Goal: Transaction & Acquisition: Download file/media

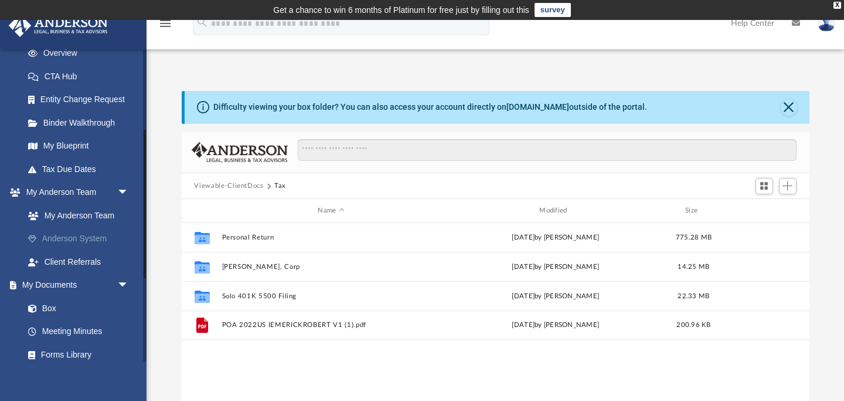
scroll to position [174, 0]
click at [52, 309] on link "Box" at bounding box center [81, 307] width 130 height 23
click at [248, 185] on button "Viewable-ClientDocs" at bounding box center [228, 186] width 69 height 11
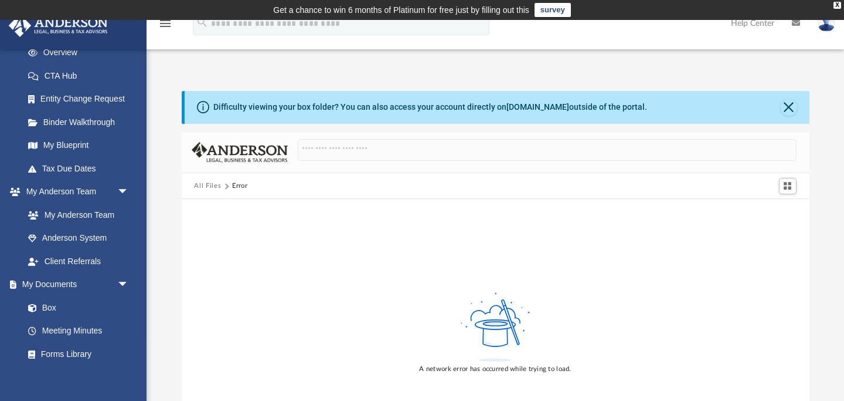
click at [208, 191] on div "All Files Error" at bounding box center [496, 186] width 628 height 26
click at [214, 182] on button "All Files" at bounding box center [207, 186] width 27 height 11
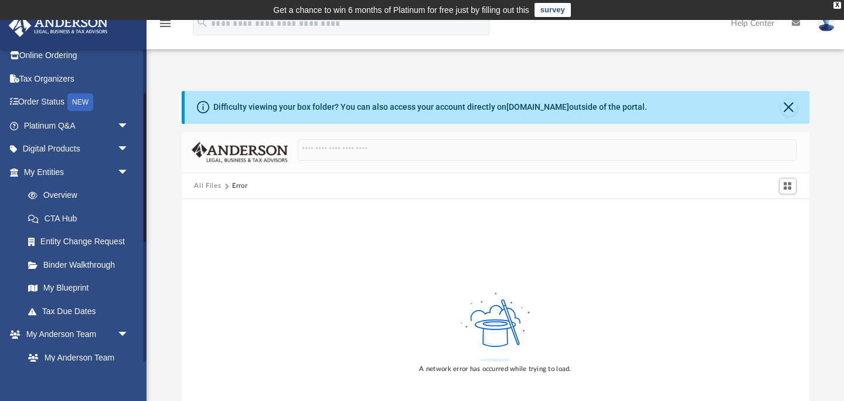
scroll to position [0, 0]
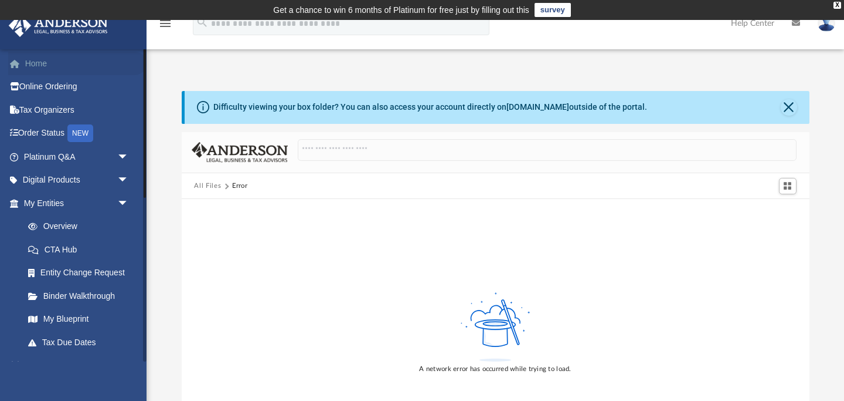
click at [46, 63] on link "Home" at bounding box center [77, 63] width 138 height 23
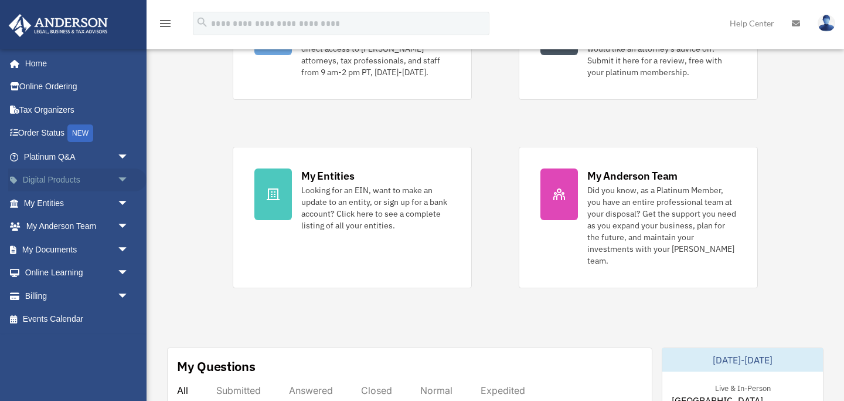
scroll to position [185, 0]
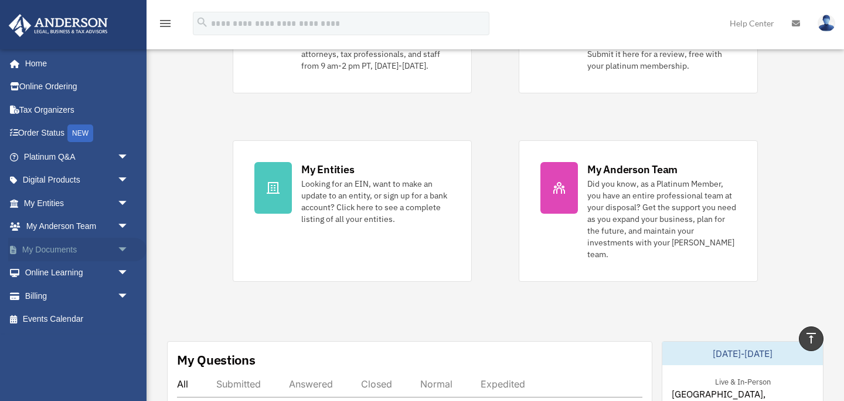
click at [56, 248] on link "My Documents arrow_drop_down" at bounding box center [77, 248] width 138 height 23
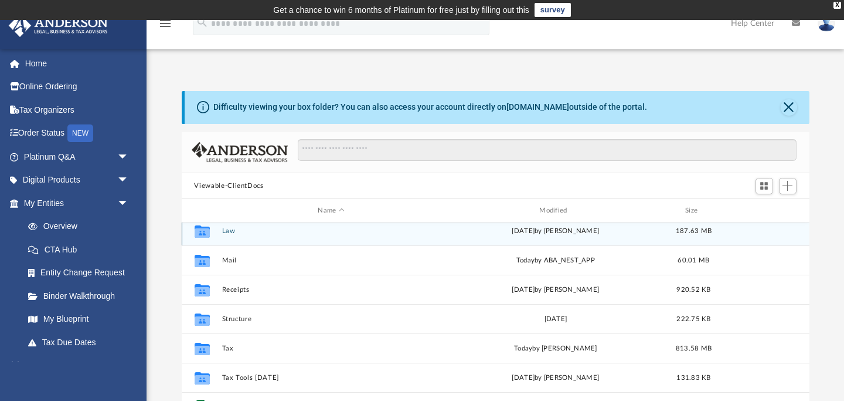
scroll to position [103, 0]
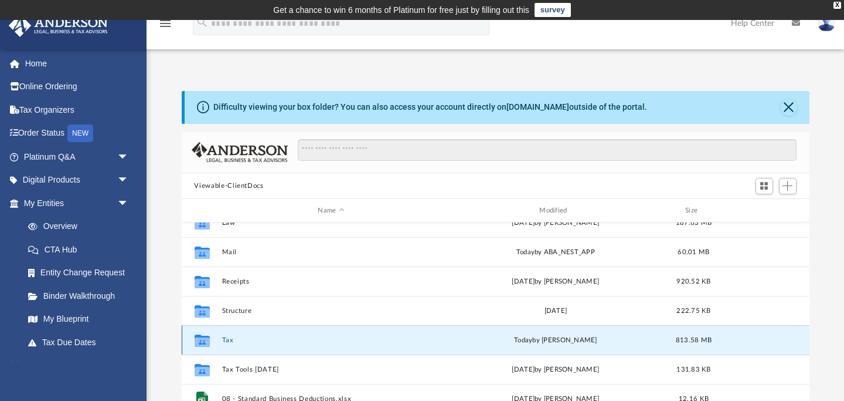
click at [226, 338] on button "Tax" at bounding box center [331, 340] width 219 height 8
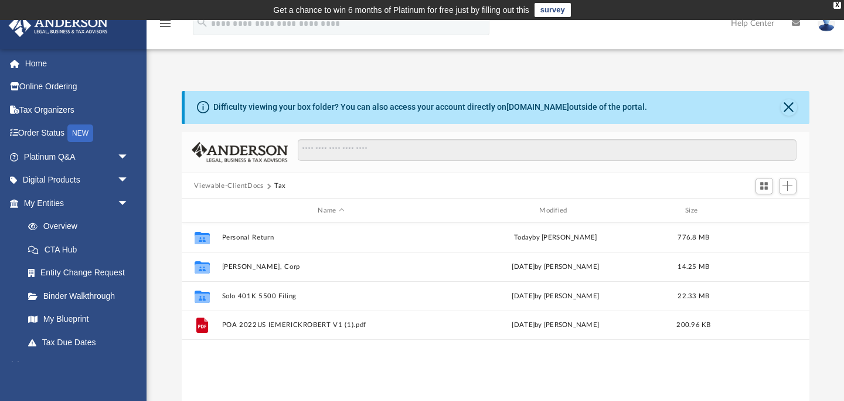
scroll to position [0, 0]
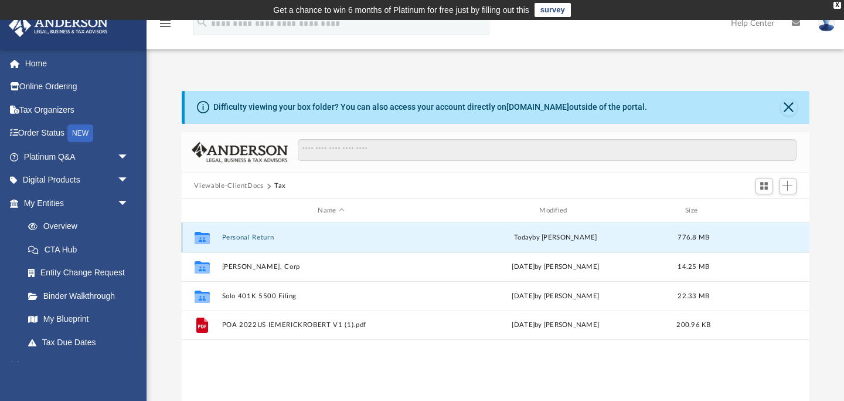
click at [261, 236] on button "Personal Return" at bounding box center [331, 237] width 219 height 8
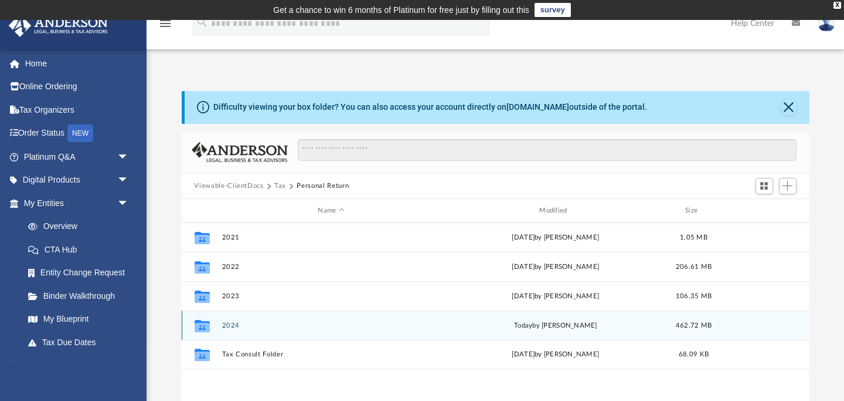
click at [232, 322] on button "2024" at bounding box center [331, 325] width 219 height 8
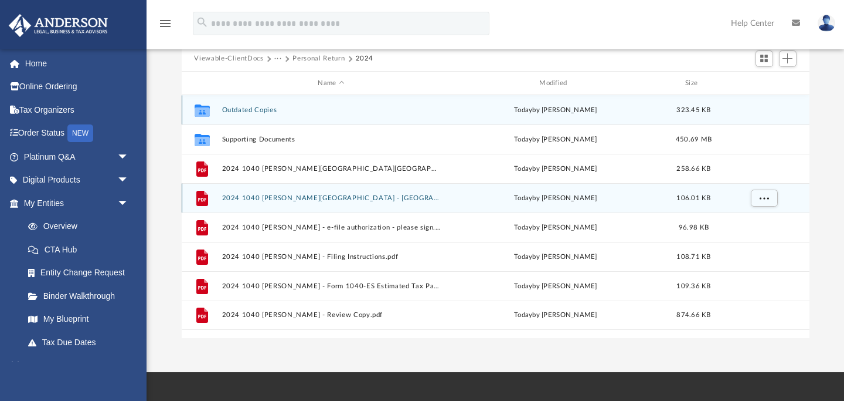
scroll to position [130, 0]
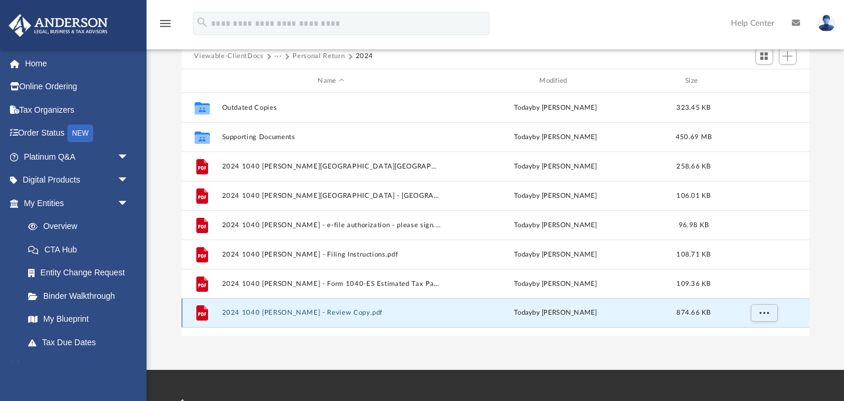
click at [257, 311] on button "2024 1040 [PERSON_NAME] - Review Copy.pdf" at bounding box center [331, 313] width 219 height 8
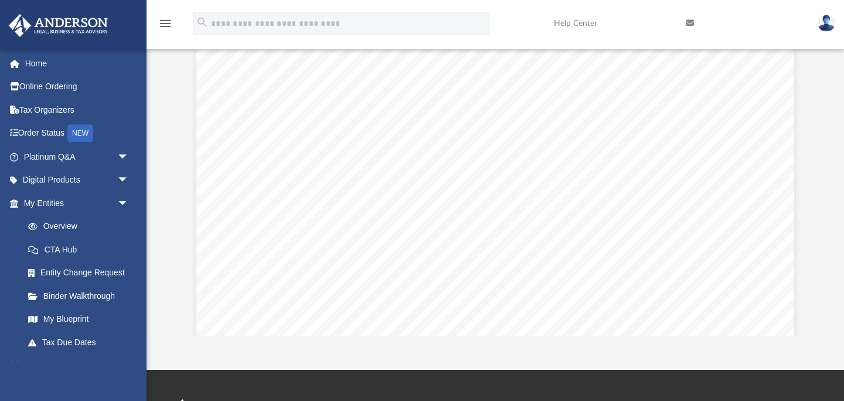
scroll to position [66131, 0]
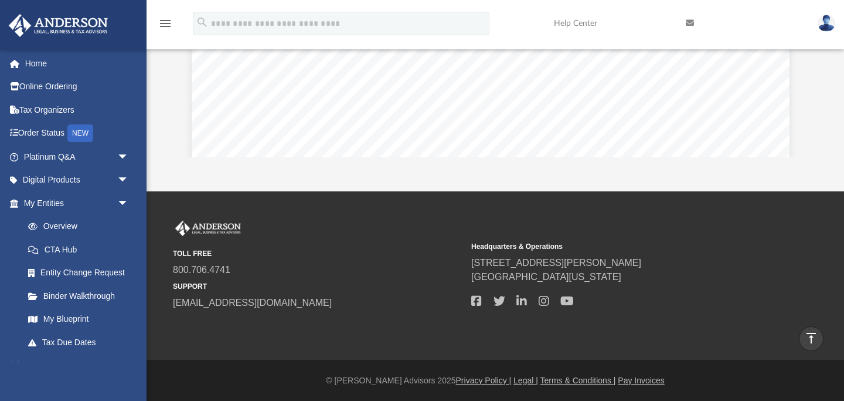
scroll to position [93854, 5]
